Goal: Transaction & Acquisition: Book appointment/travel/reservation

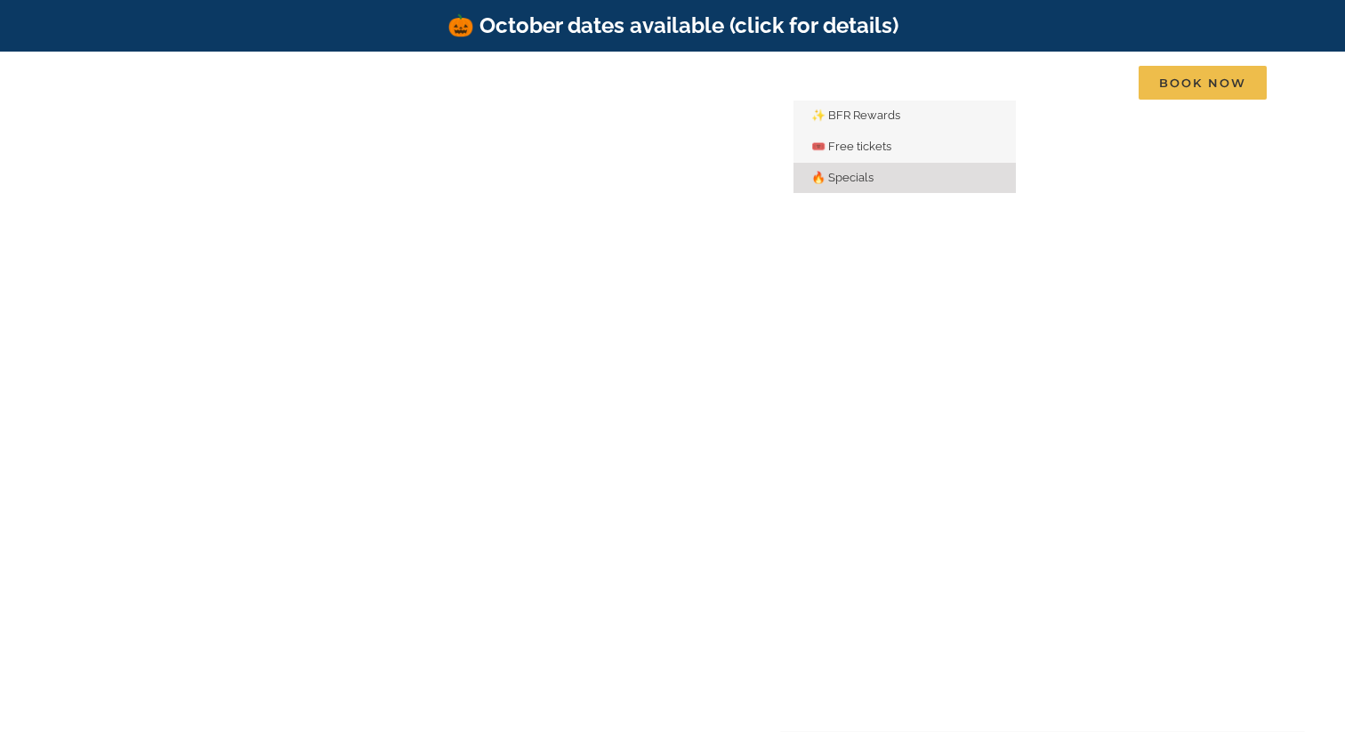
click at [865, 179] on span "🔥 Specials" at bounding box center [842, 177] width 62 height 13
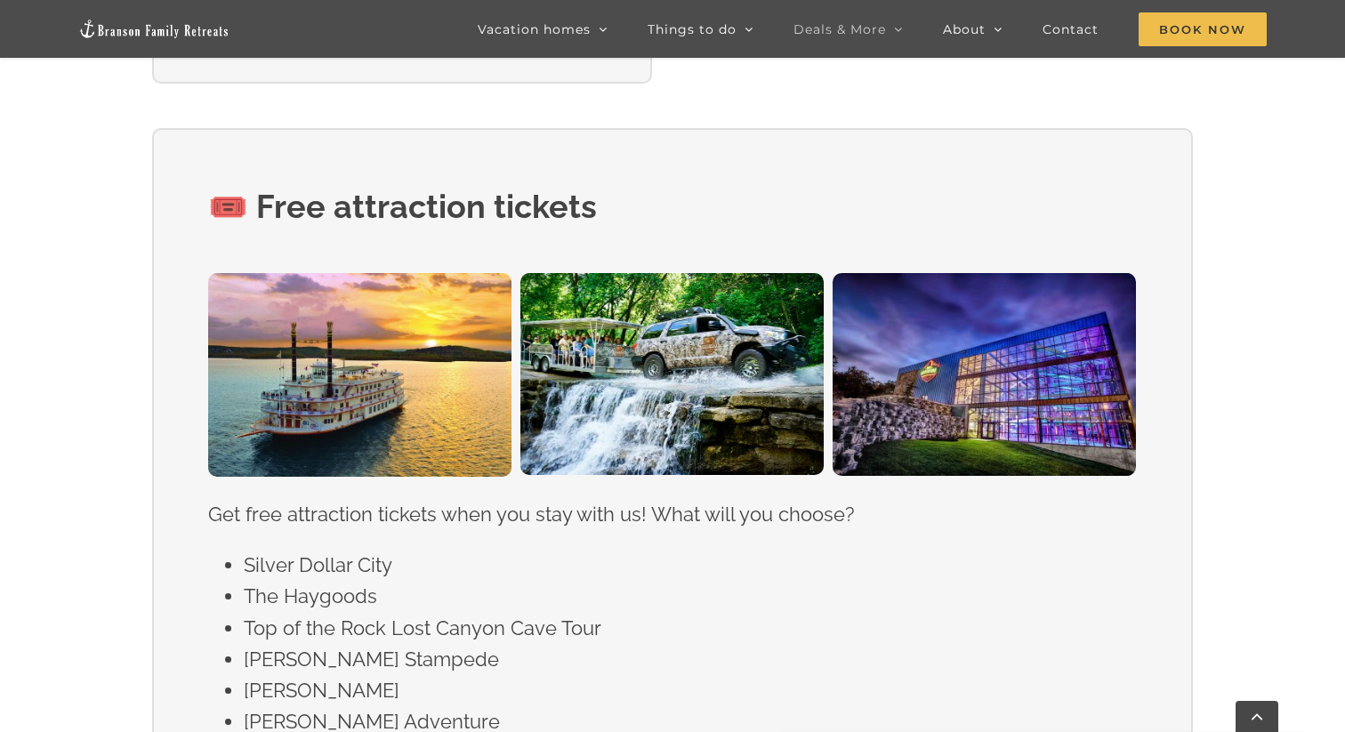
scroll to position [1211, 0]
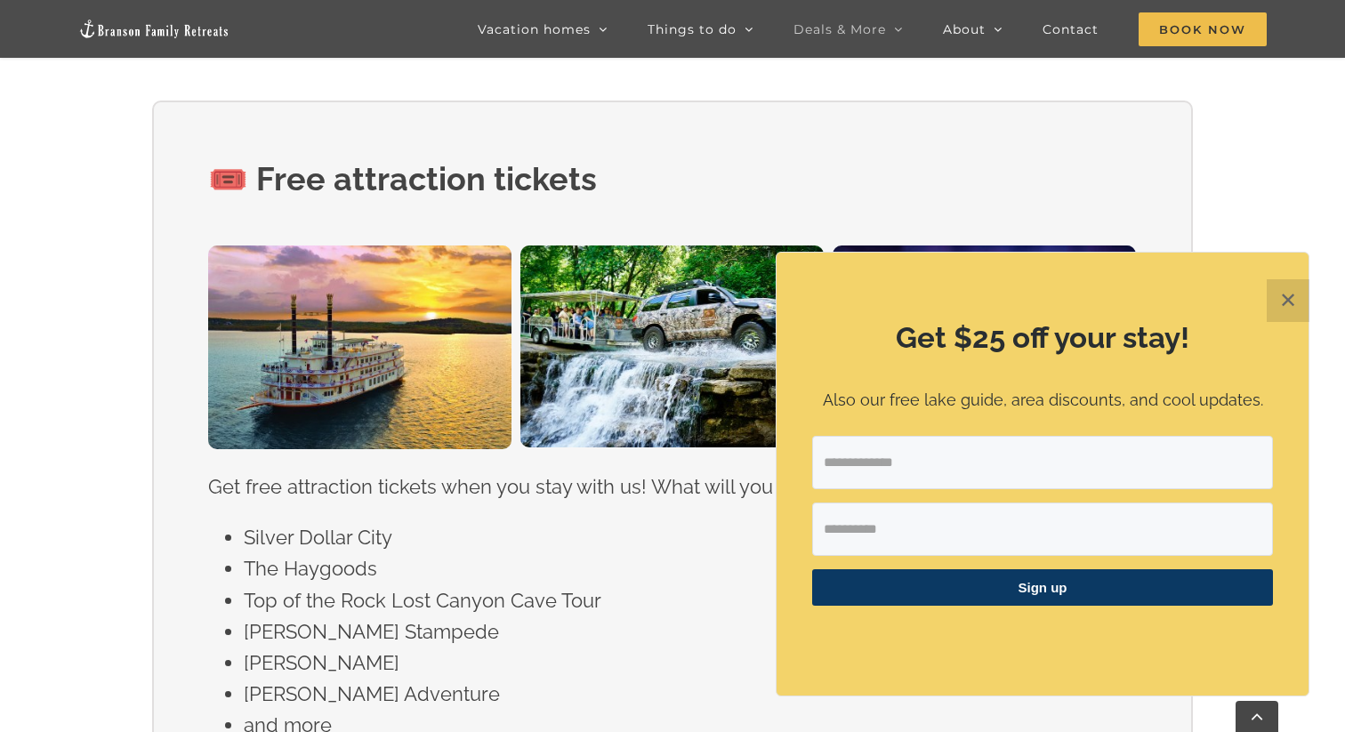
click at [1293, 302] on button "✕" at bounding box center [1288, 300] width 43 height 43
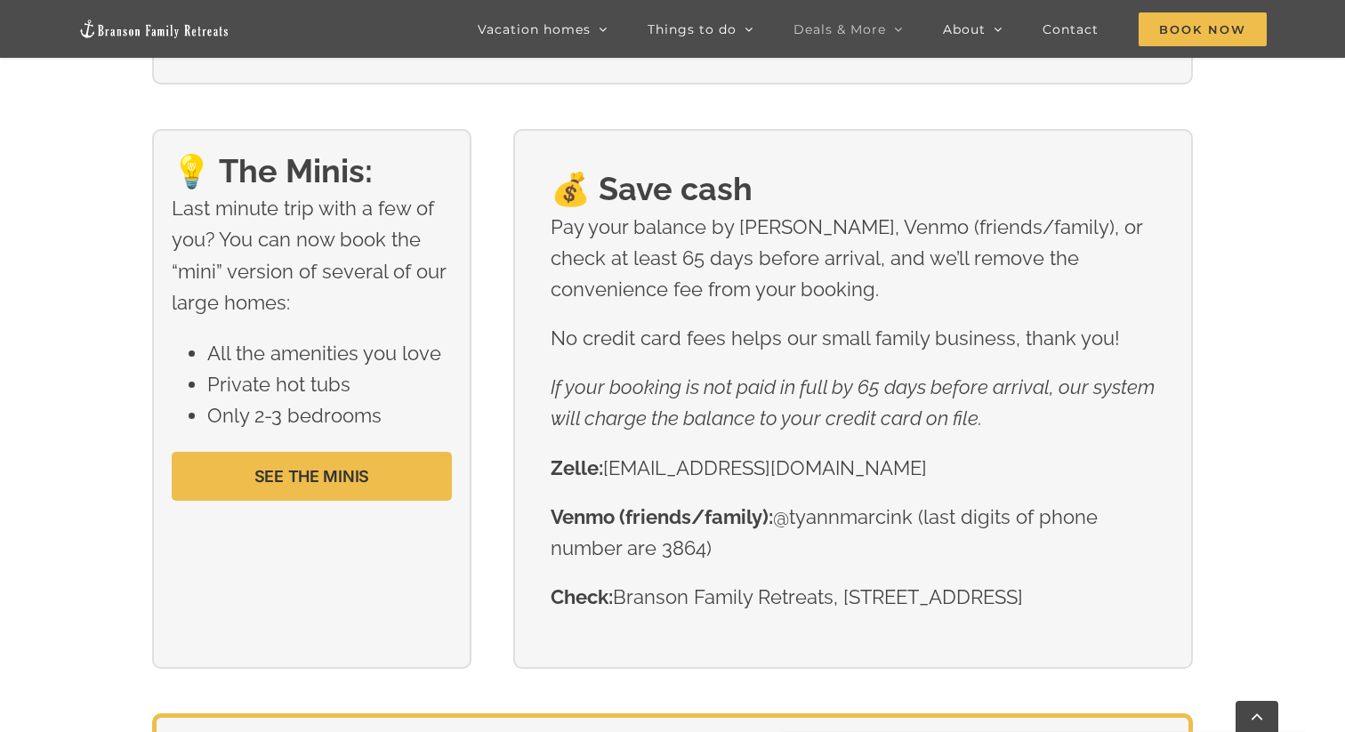
scroll to position [2017, 0]
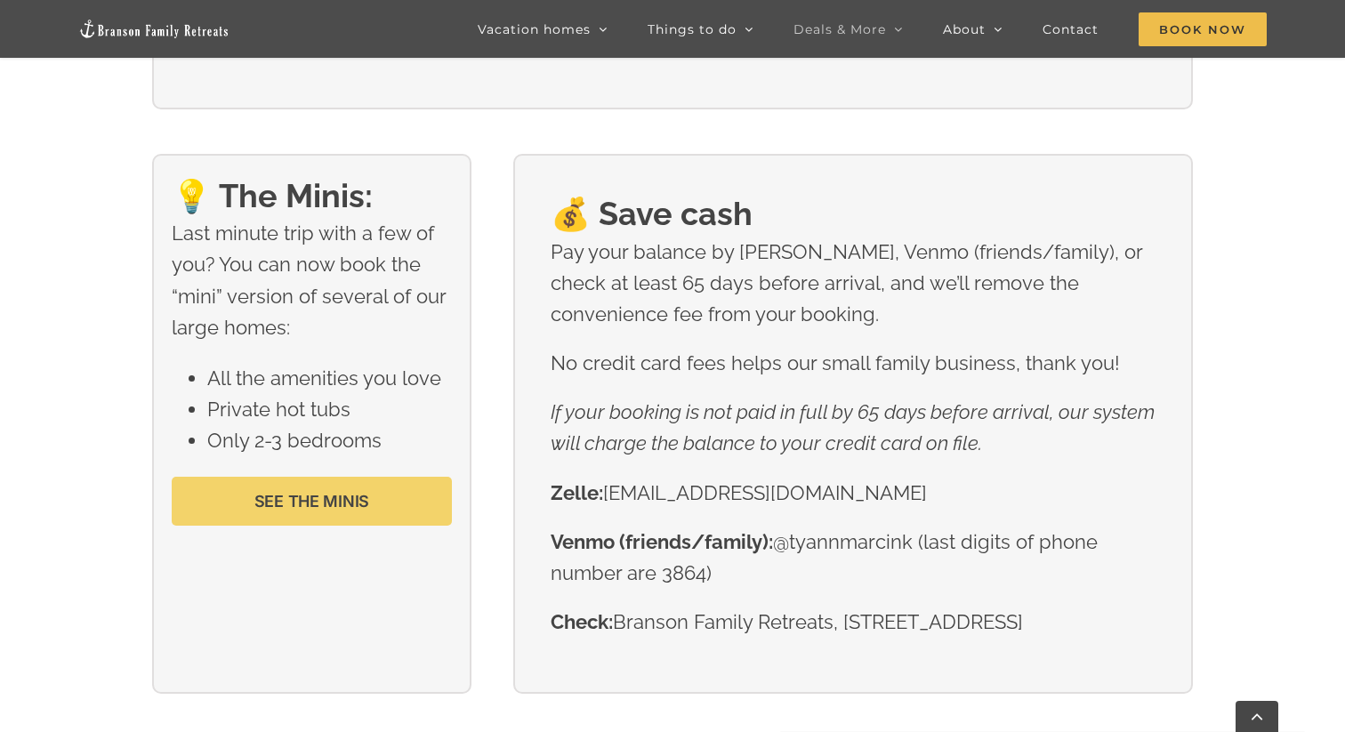
click at [345, 497] on span "SEE THE MINIS" at bounding box center [312, 501] width 116 height 19
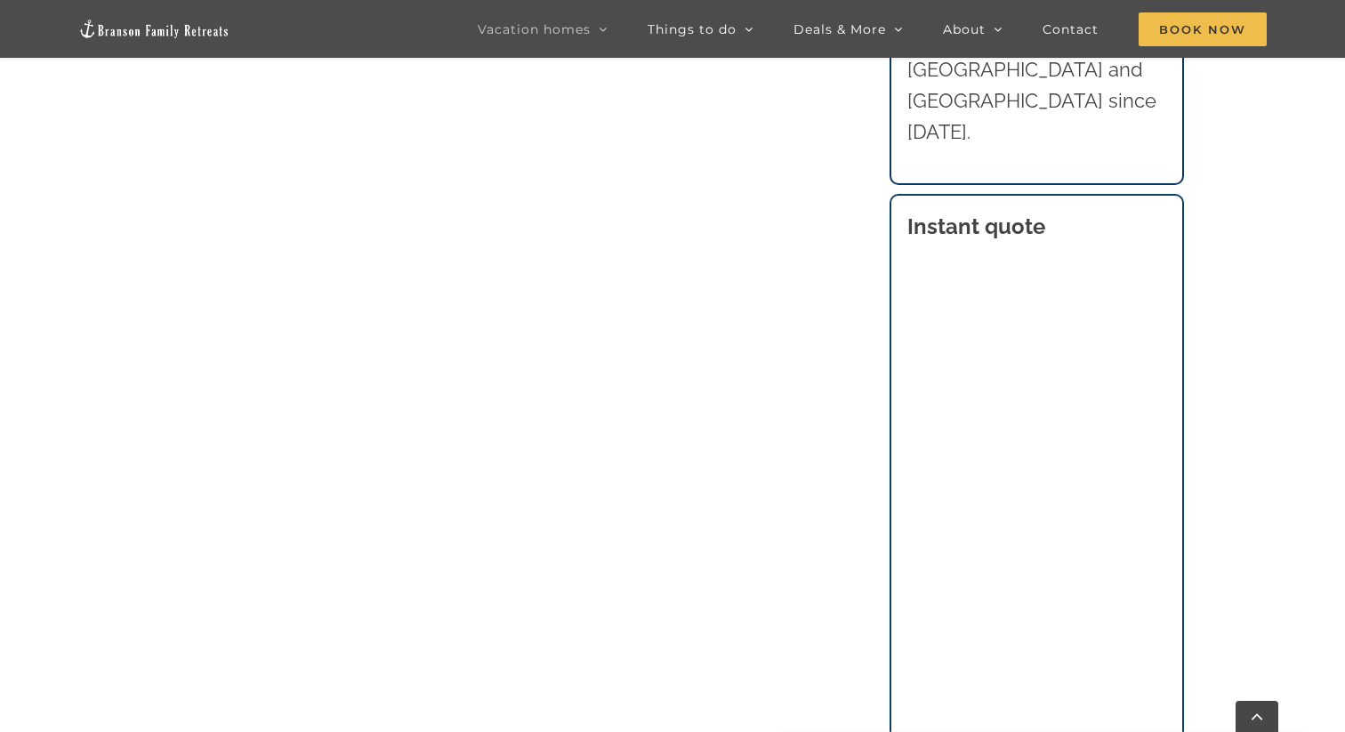
scroll to position [1213, 0]
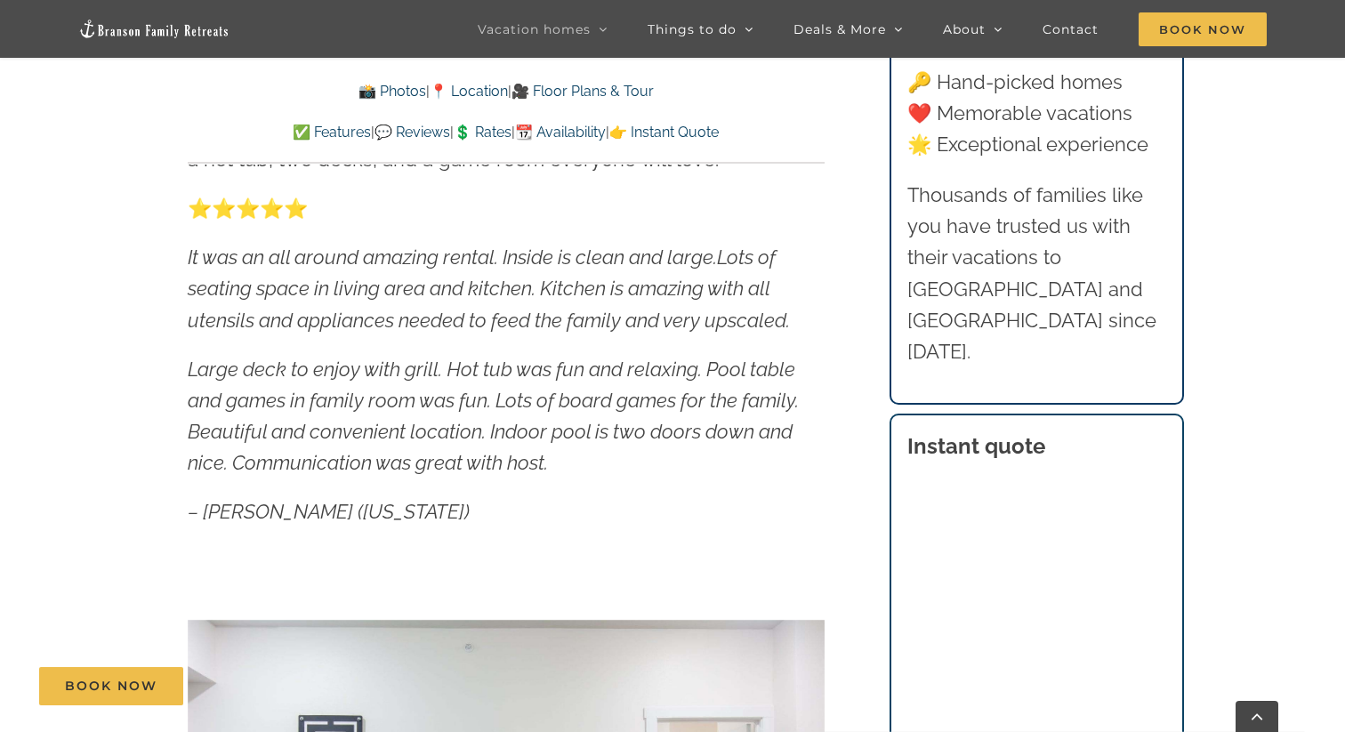
scroll to position [940, 0]
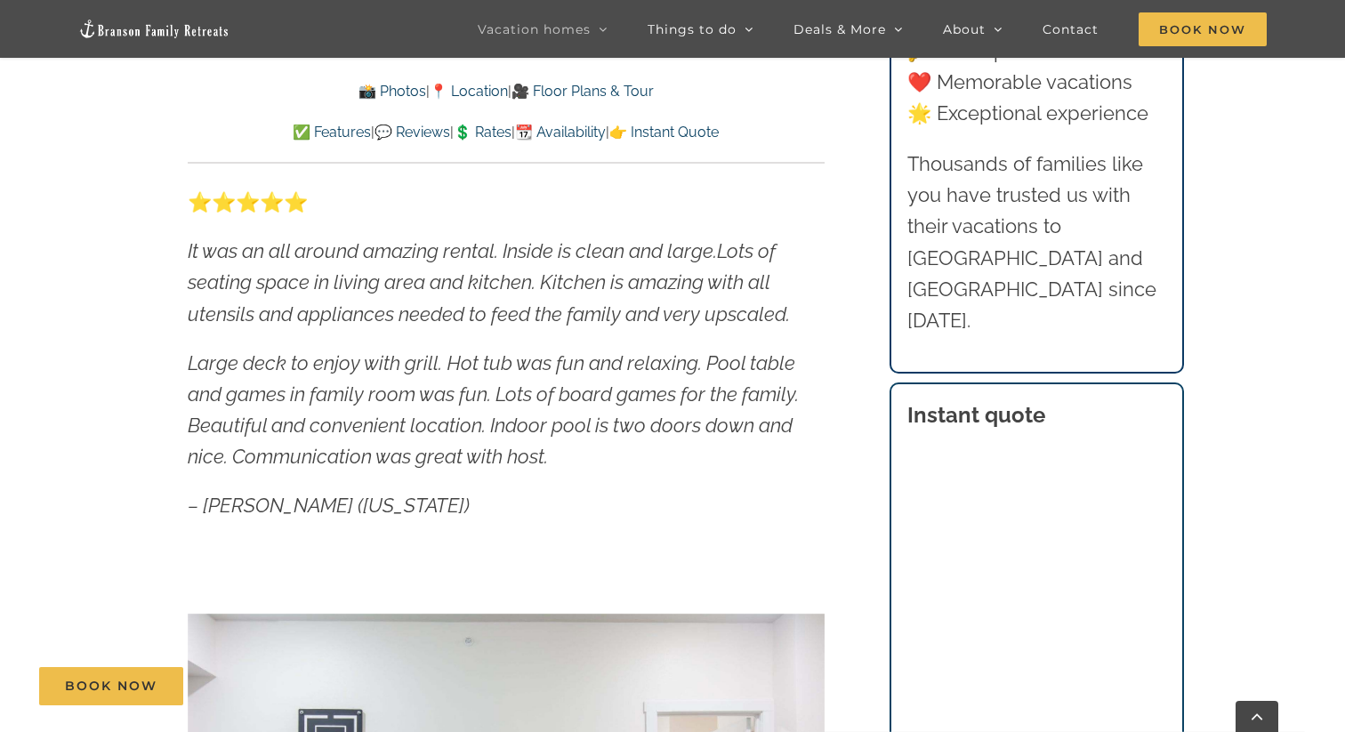
click at [761, 479] on div "⭐️⭐️⭐️⭐️⭐️ It was an all around amazing rental. Inside is clean and large. Lots…" at bounding box center [506, 354] width 637 height 335
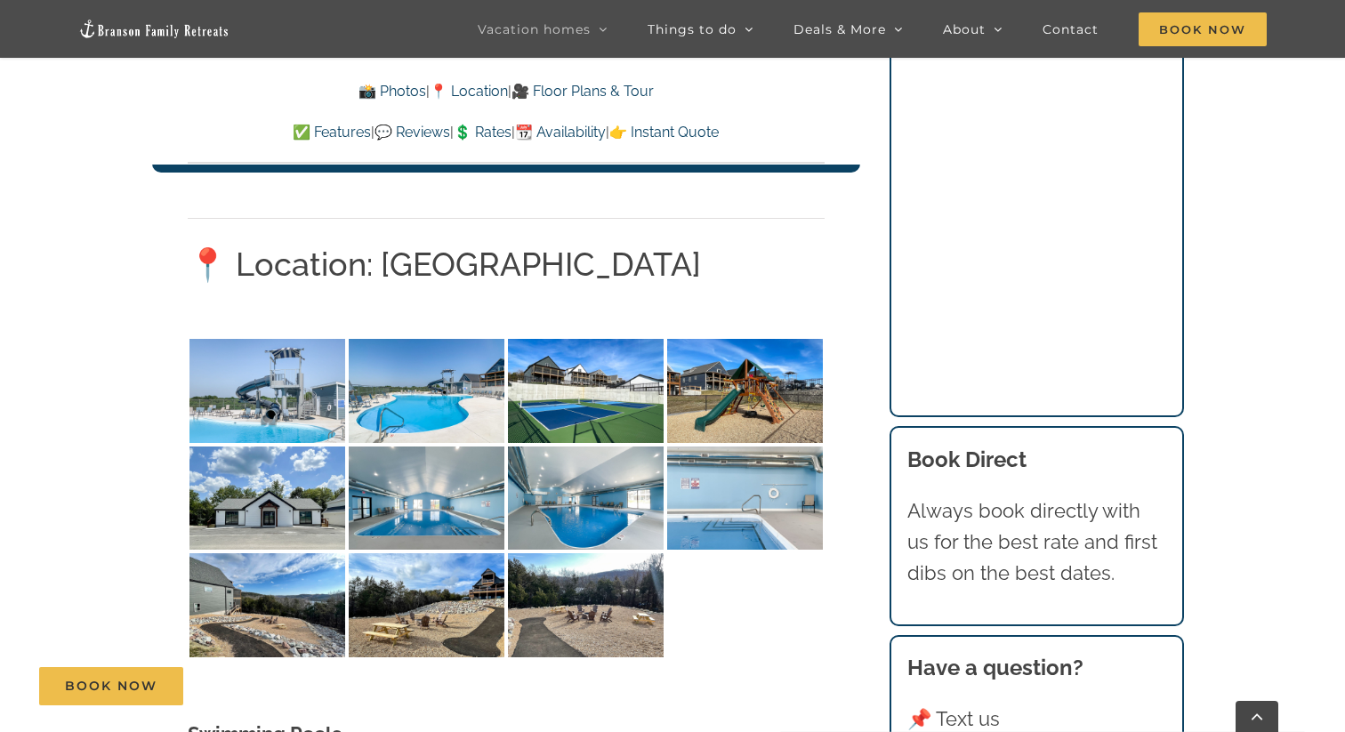
scroll to position [4208, 0]
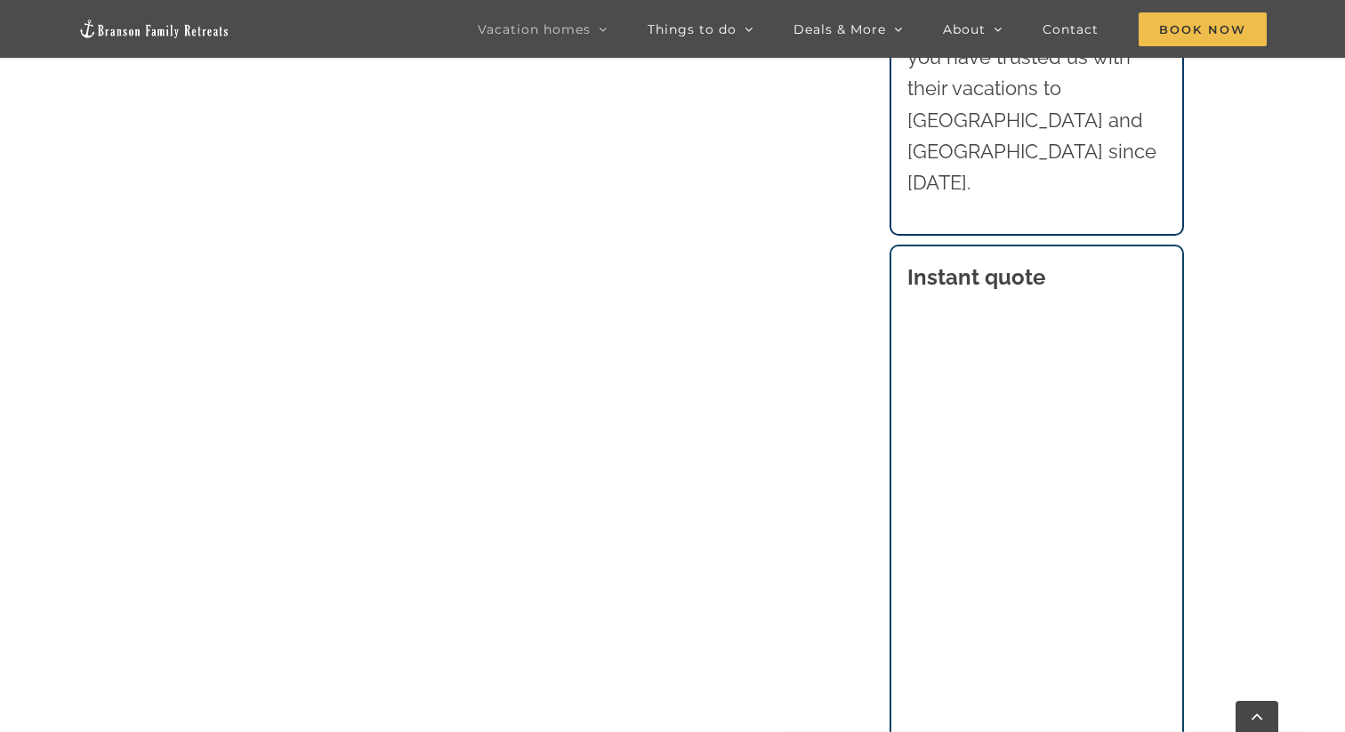
scroll to position [1499, 0]
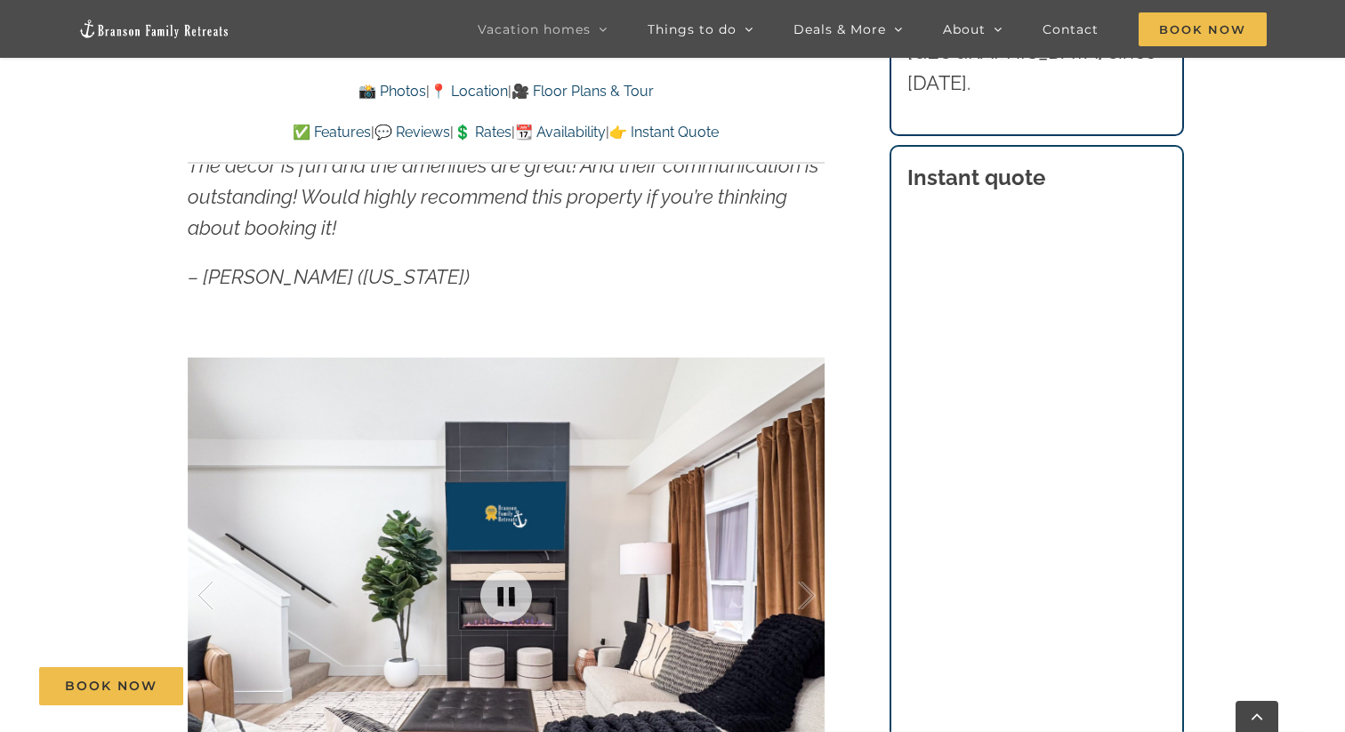
scroll to position [1115, 0]
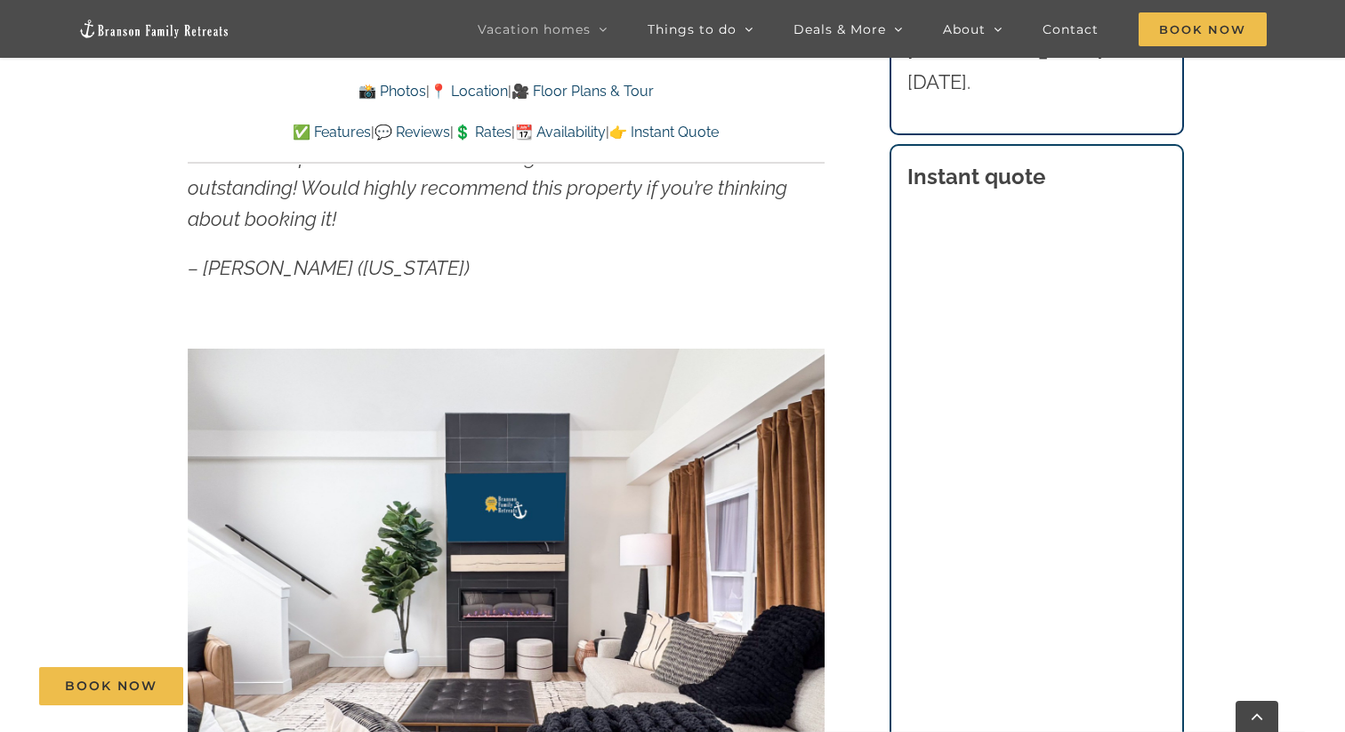
click at [648, 256] on p "– [PERSON_NAME] ([US_STATE])" at bounding box center [506, 268] width 637 height 31
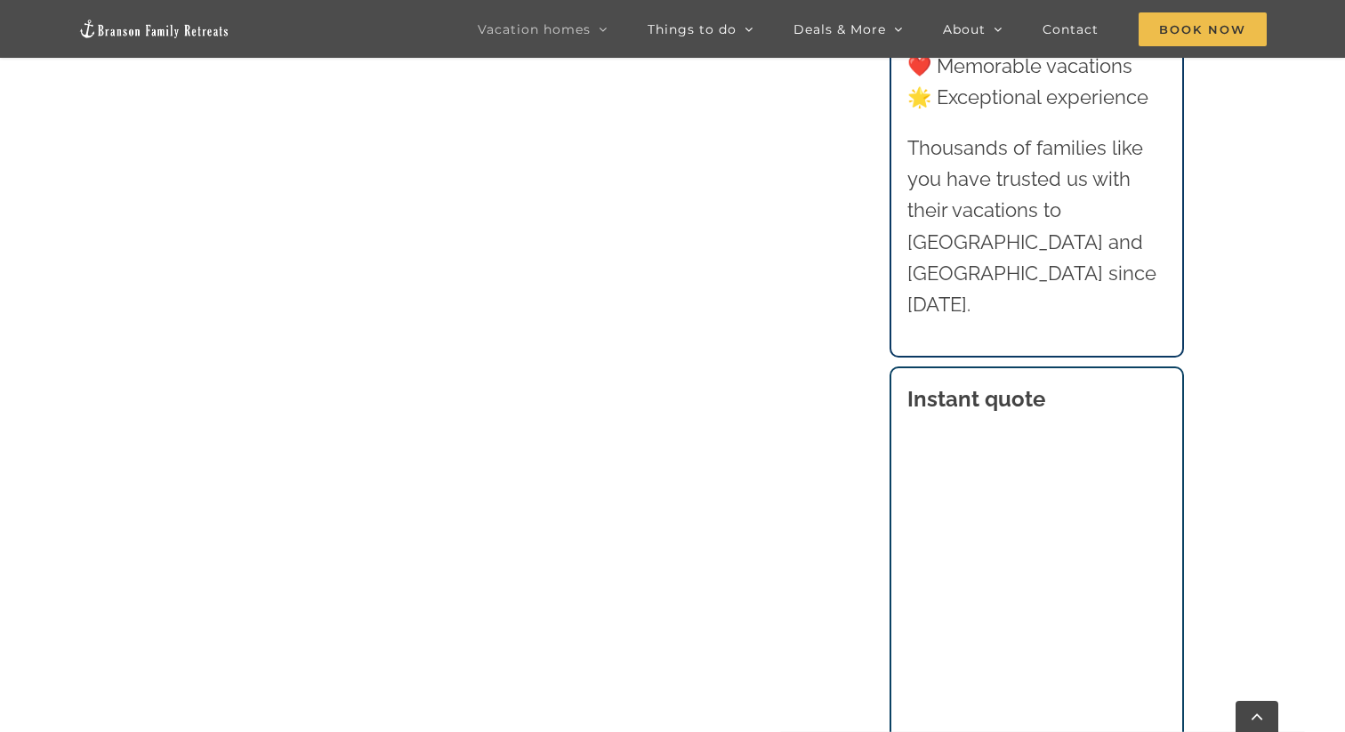
scroll to position [1824, 0]
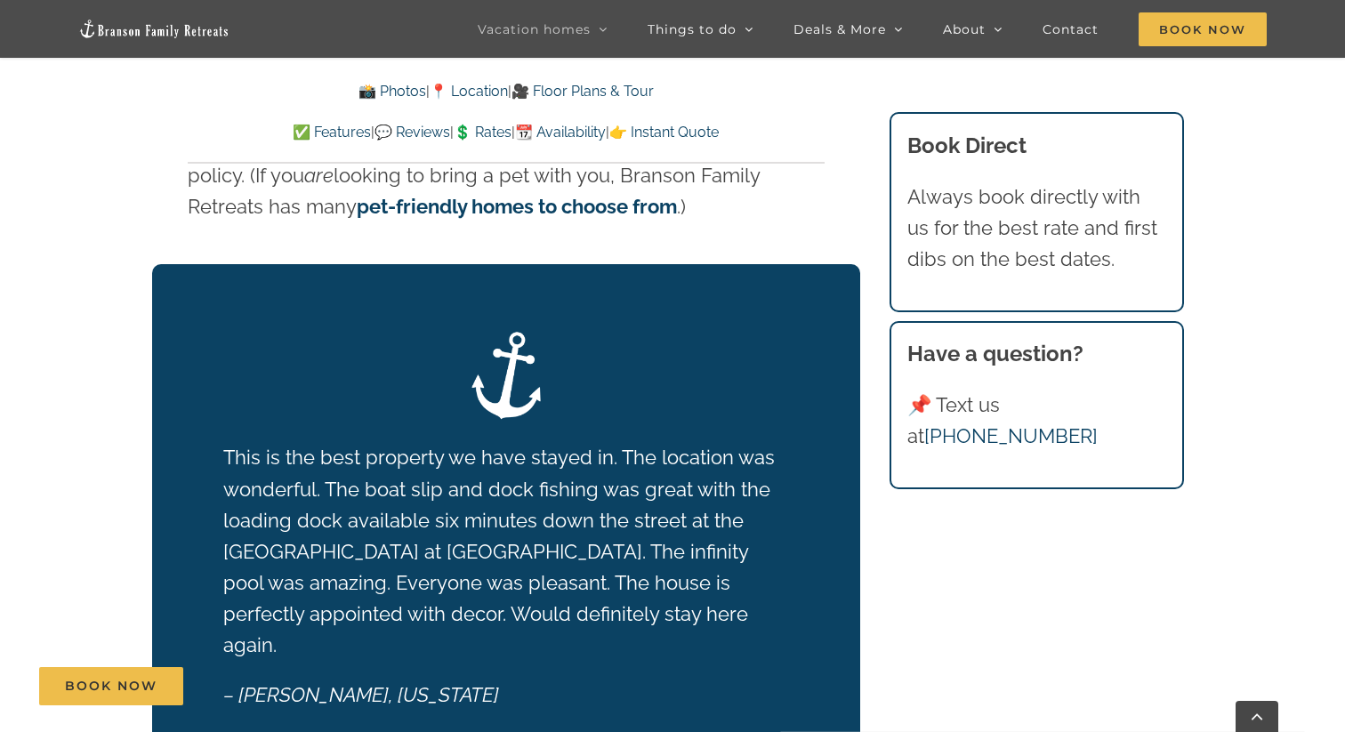
scroll to position [2590, 0]
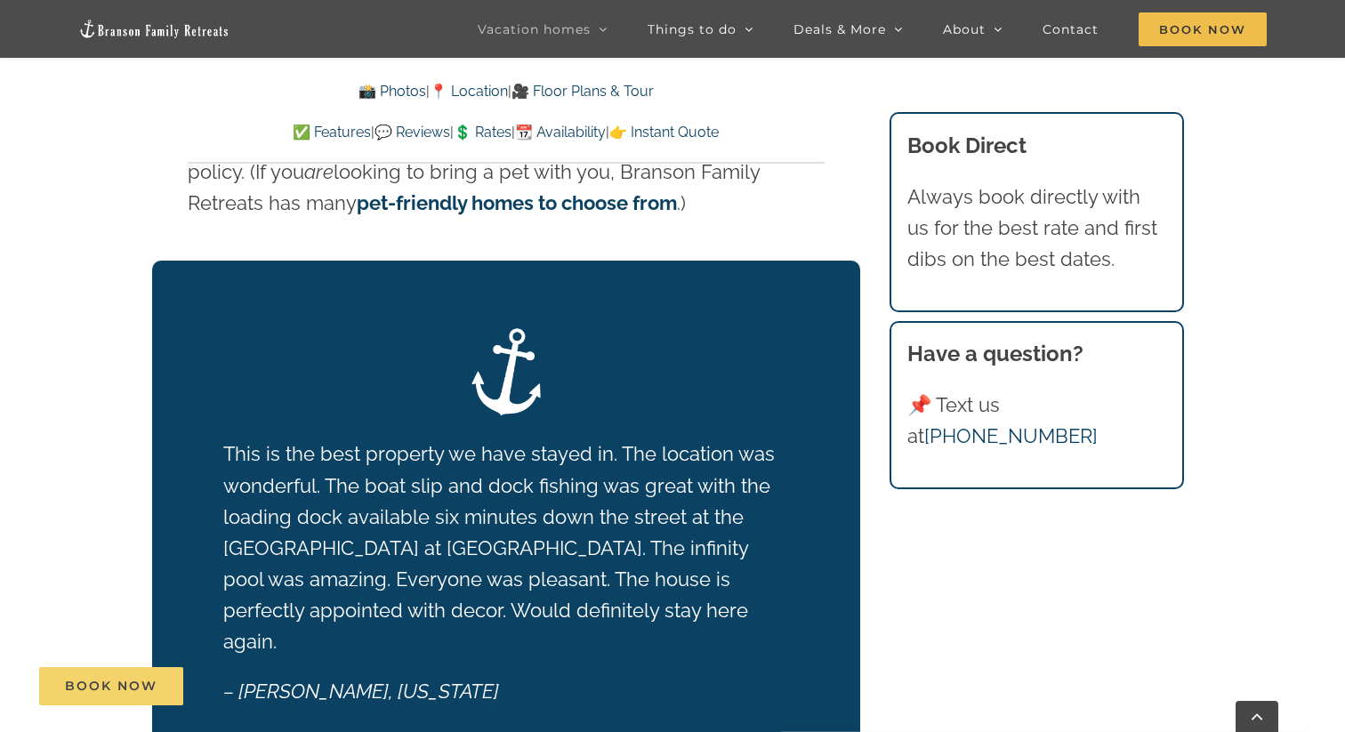
click at [115, 683] on span "Book Now" at bounding box center [111, 686] width 93 height 15
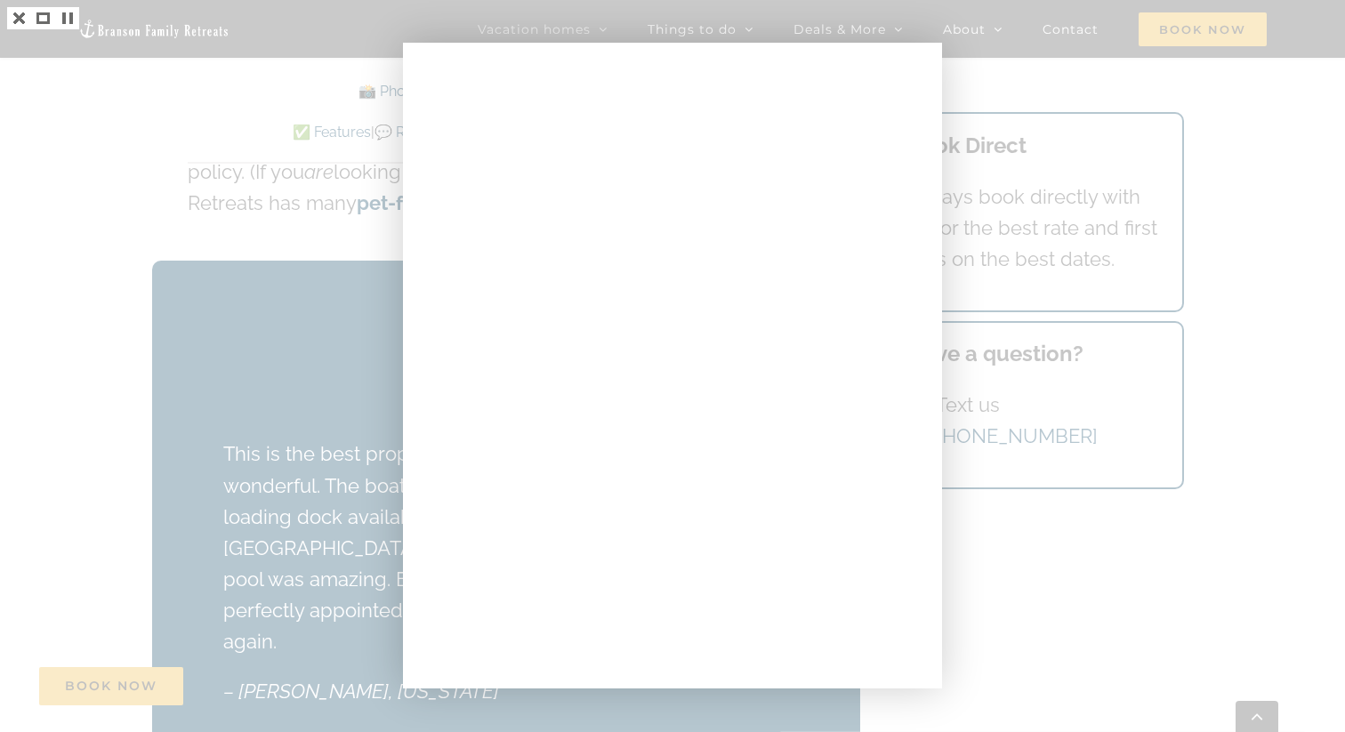
click at [234, 187] on div at bounding box center [672, 366] width 1345 height 732
